Goal: Information Seeking & Learning: Learn about a topic

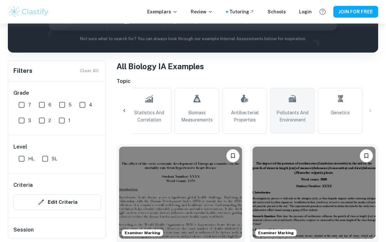
scroll to position [0, 673]
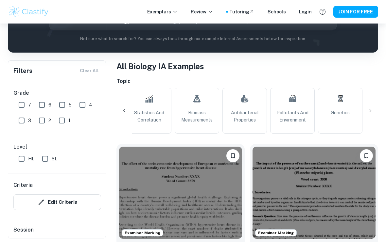
click at [371, 110] on div "All Plant Biology pH Influence Temperature Concentration Fermentation Respirati…" at bounding box center [246, 111] width 261 height 46
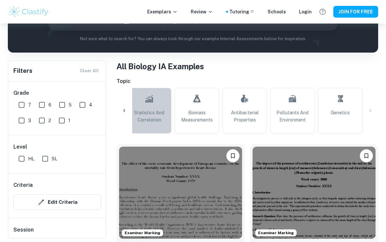
click at [168, 114] on link "Statistics and Correlation" at bounding box center [149, 111] width 44 height 46
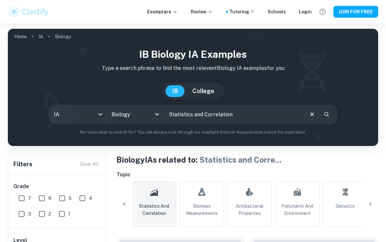
scroll to position [0, 668]
click at [154, 114] on icon "Open" at bounding box center [157, 114] width 8 height 8
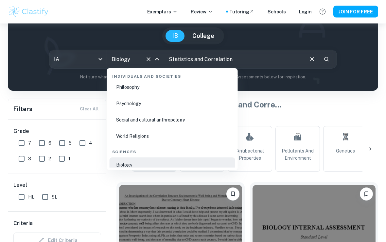
scroll to position [64, 0]
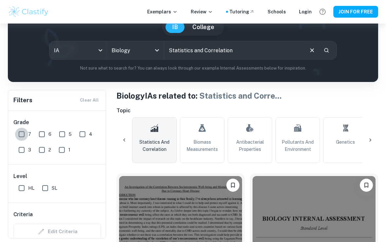
click at [20, 135] on input "7" at bounding box center [21, 134] width 13 height 13
checkbox input "true"
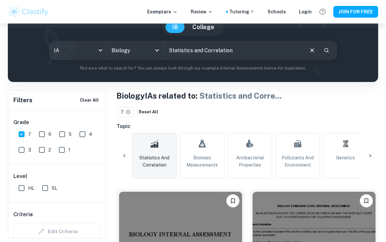
click at [43, 136] on input "6" at bounding box center [41, 134] width 13 height 13
checkbox input "true"
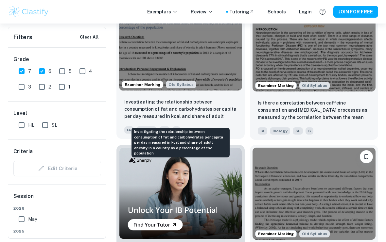
scroll to position [1740, 0]
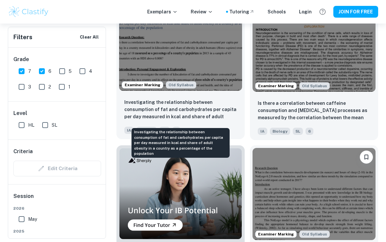
click at [197, 112] on p "Investigating the relationship between consumption of fat and carbohydrates per…" at bounding box center [180, 110] width 112 height 22
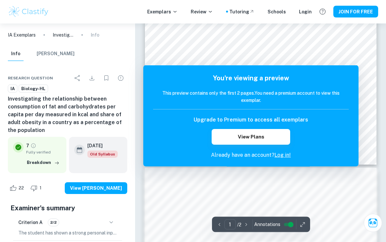
scroll to position [194, 0]
click at [301, 228] on icon "button" at bounding box center [302, 225] width 7 height 7
